Goal: Transaction & Acquisition: Book appointment/travel/reservation

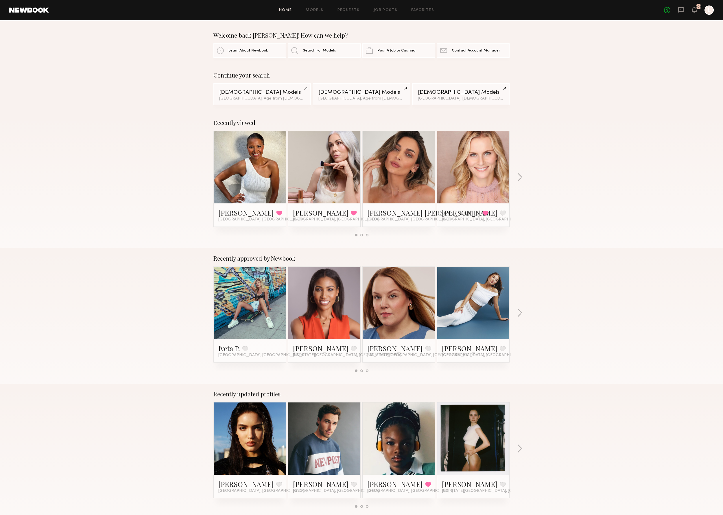
click at [251, 291] on link at bounding box center [249, 303] width 35 height 72
click at [236, 458] on link at bounding box center [249, 438] width 35 height 72
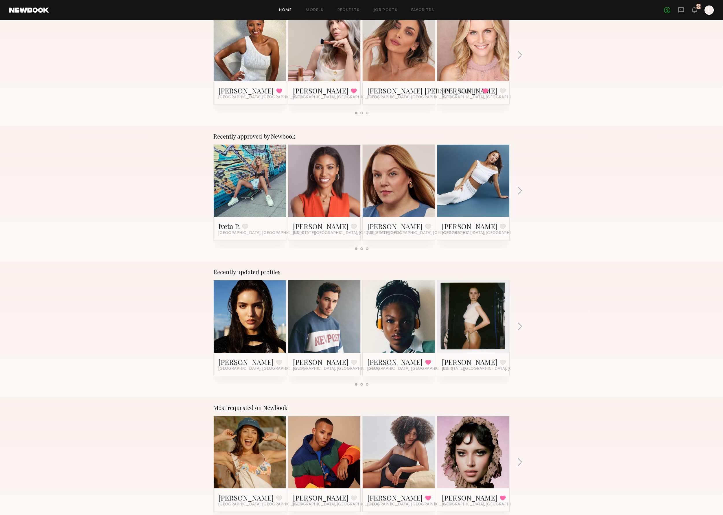
scroll to position [115, 0]
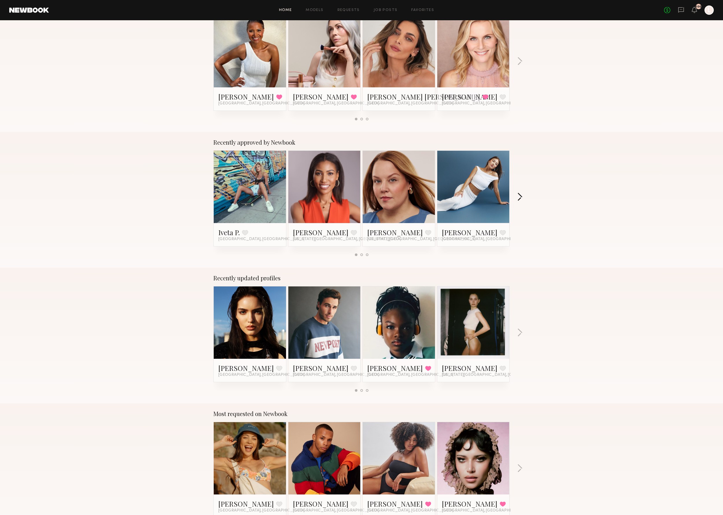
click at [518, 198] on button "button" at bounding box center [519, 198] width 5 height 10
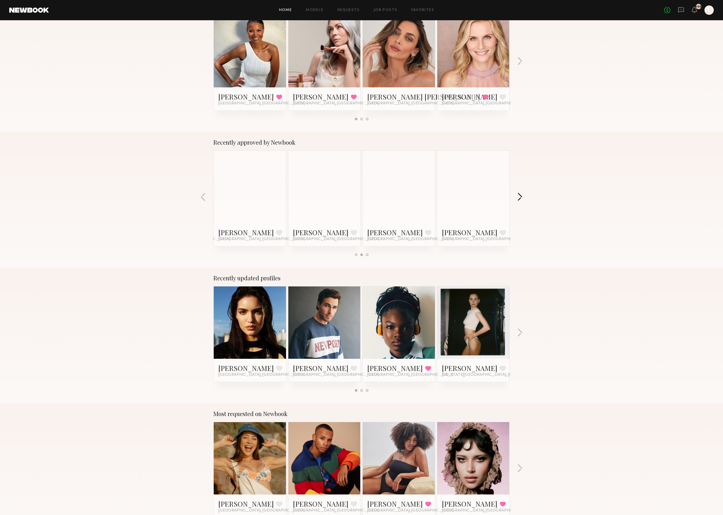
scroll to position [115, 0]
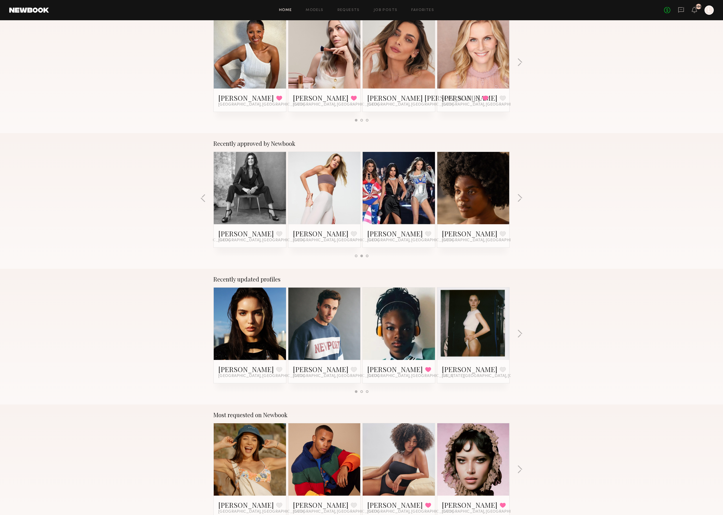
click at [332, 196] on link at bounding box center [324, 188] width 35 height 72
click at [419, 191] on div at bounding box center [398, 188] width 72 height 72
click at [381, 234] on link "Megan P." at bounding box center [395, 233] width 56 height 9
click at [267, 186] on div at bounding box center [250, 188] width 72 height 72
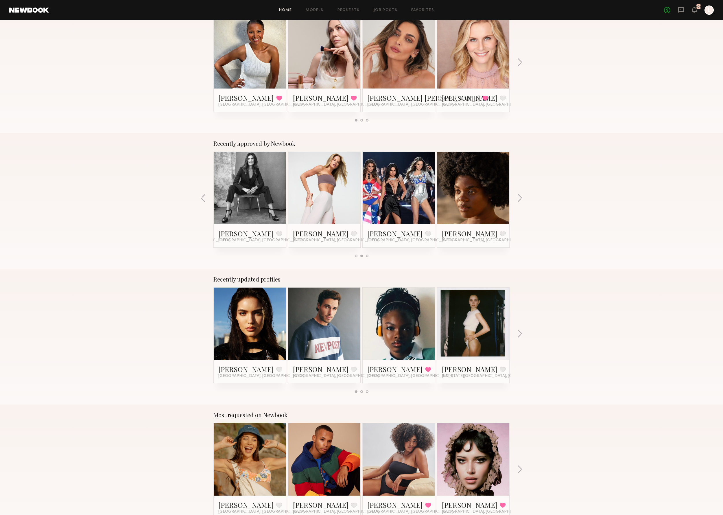
scroll to position [109, 0]
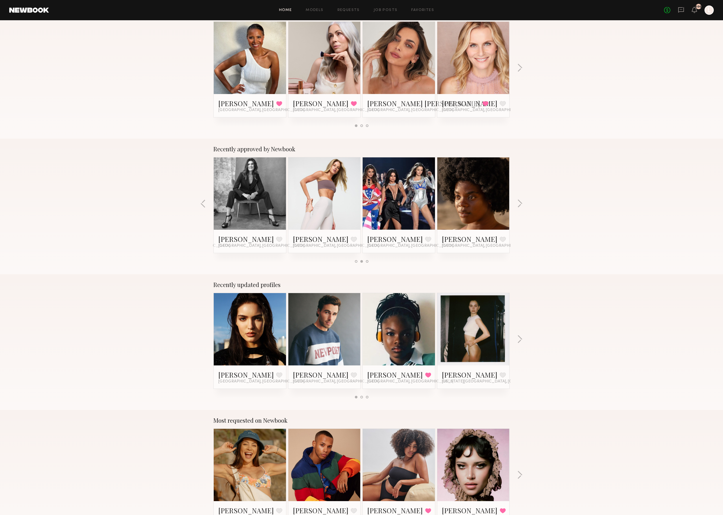
click at [259, 210] on link at bounding box center [249, 193] width 35 height 72
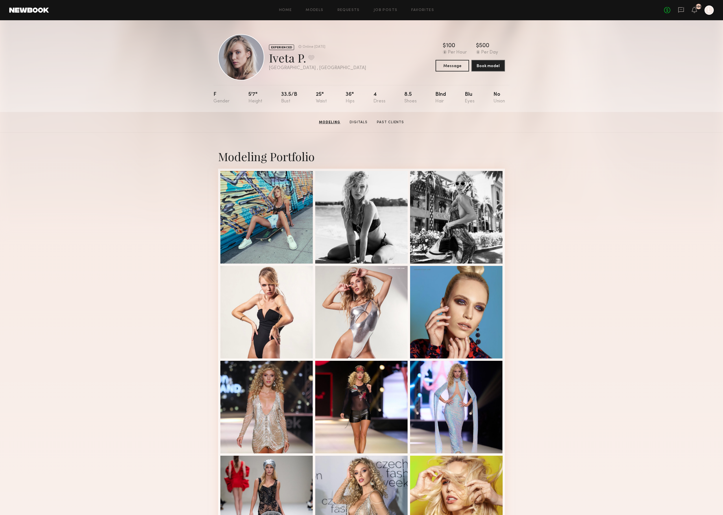
scroll to position [6, 0]
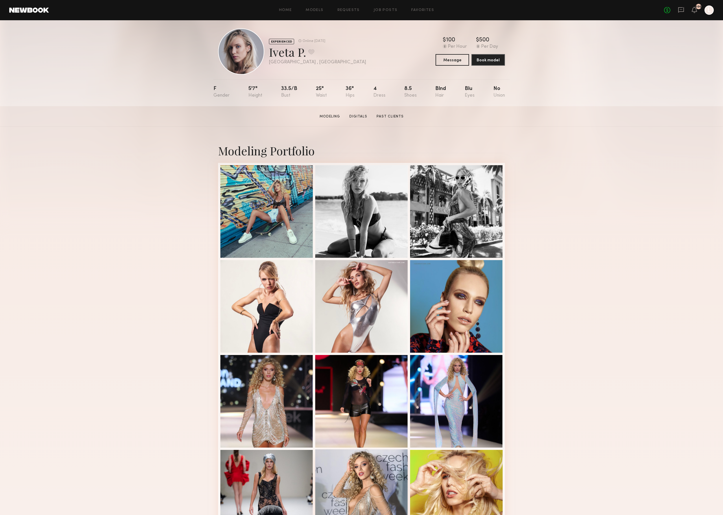
click at [356, 491] on div at bounding box center [361, 495] width 93 height 93
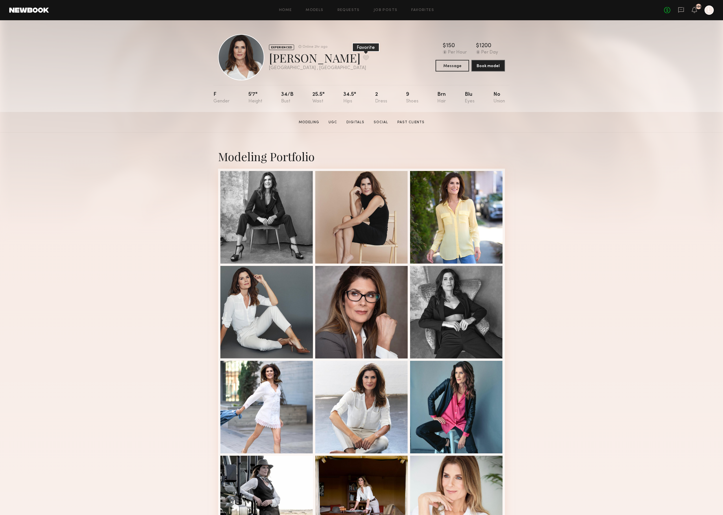
click at [363, 57] on button at bounding box center [366, 57] width 6 height 5
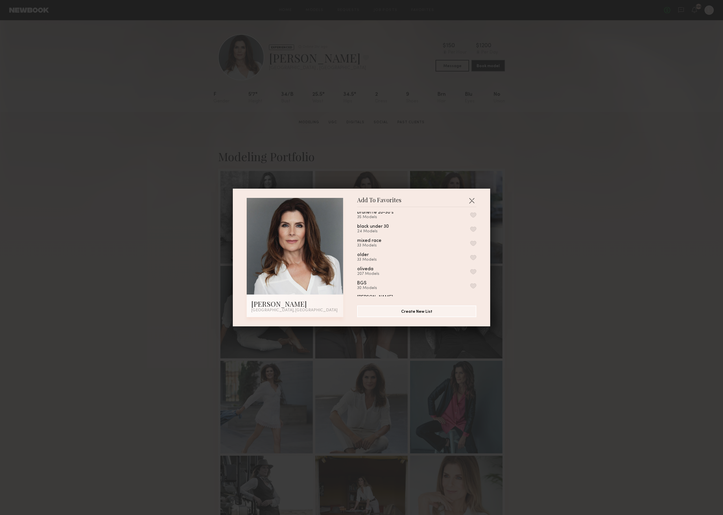
scroll to position [268, 0]
click at [473, 253] on button "button" at bounding box center [473, 255] width 6 height 5
click at [528, 188] on div "Add To Favorites [PERSON_NAME] [GEOGRAPHIC_DATA], [GEOGRAPHIC_DATA] Add To Favo…" at bounding box center [361, 257] width 723 height 515
